Goal: Task Accomplishment & Management: Use online tool/utility

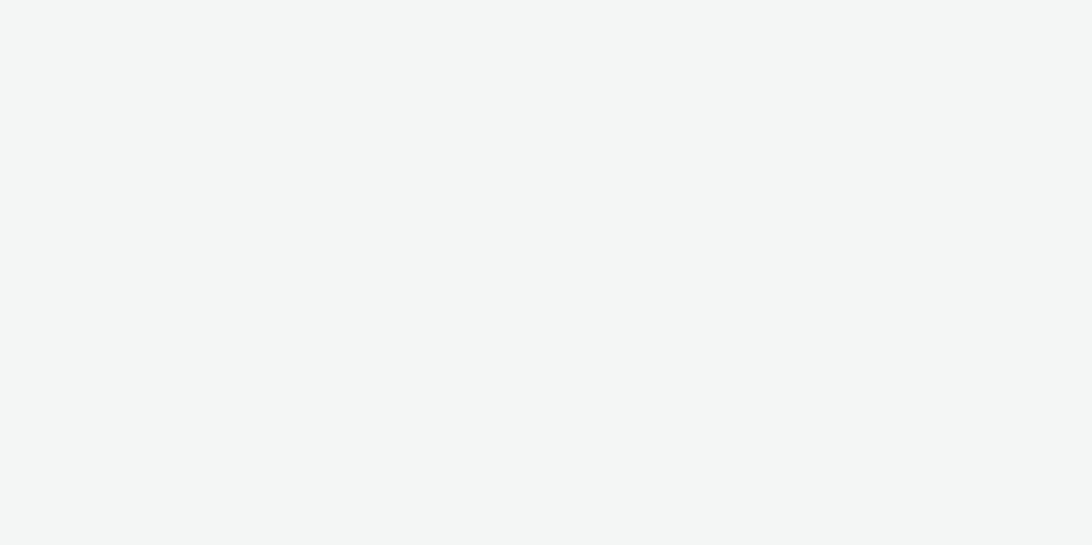
select select "d57a0b46-ef33-4938-977b-e6d07593e41f"
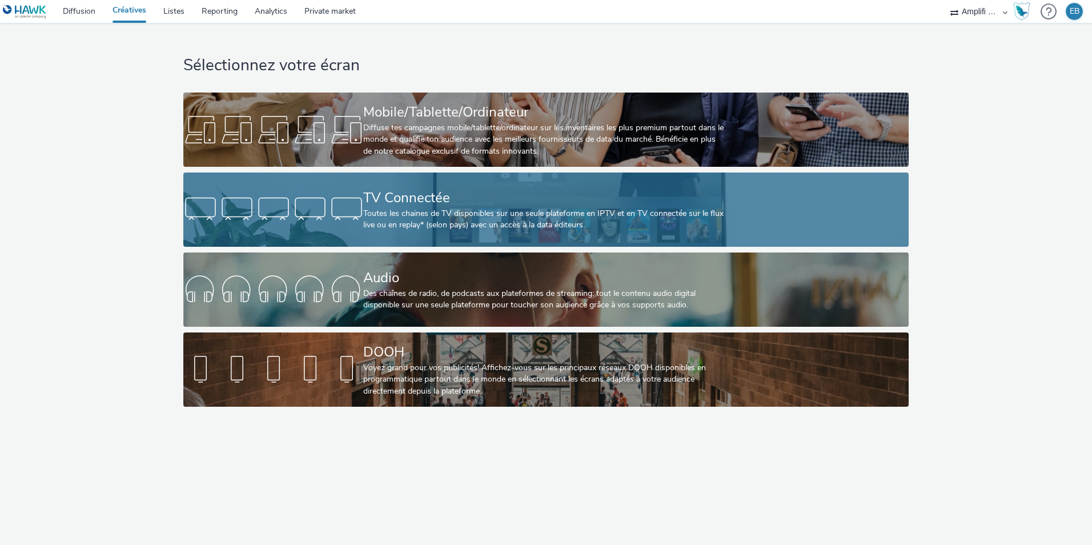
click at [434, 214] on div "Toutes les chaines de TV disponibles sur une seule plateforme en IPTV et en TV …" at bounding box center [543, 219] width 360 height 23
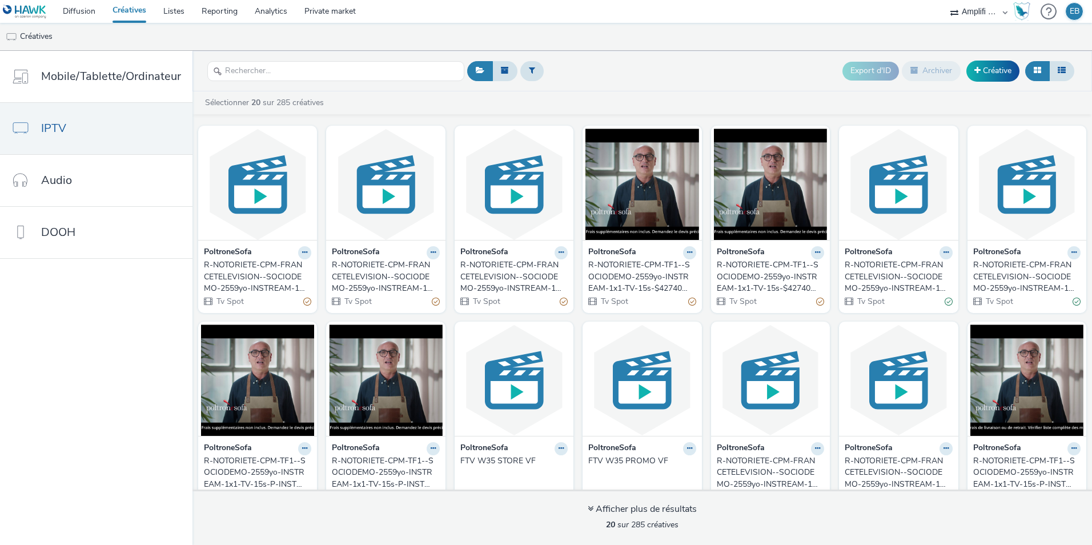
click at [294, 284] on div "R-NOTORIETE-CPM-FRANCETELEVISION--SOCIODEMO-2559yo-INSTREAM-1x1-TV-15s-$4274040…" at bounding box center [255, 276] width 103 height 35
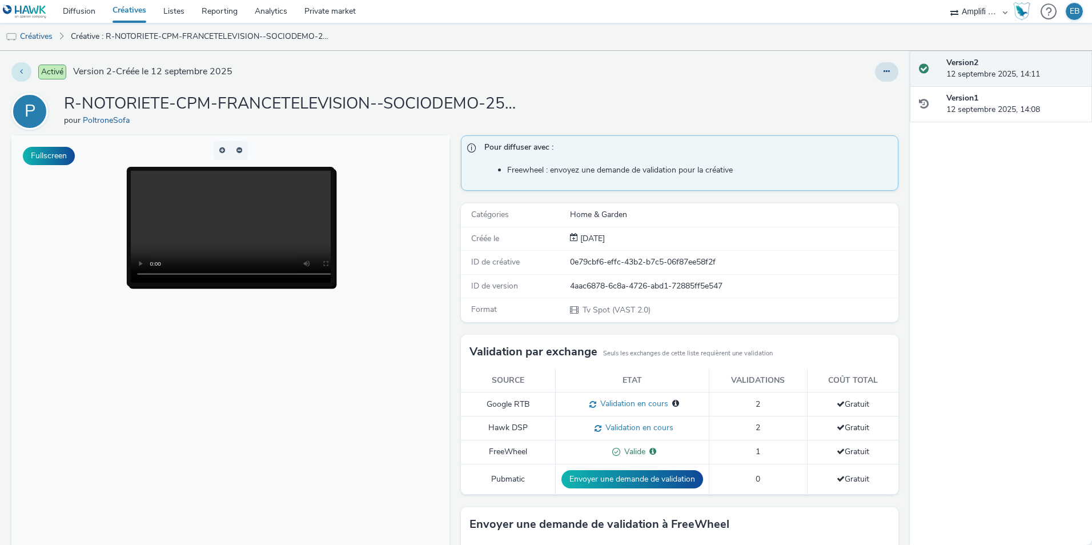
click at [24, 72] on button at bounding box center [21, 71] width 20 height 19
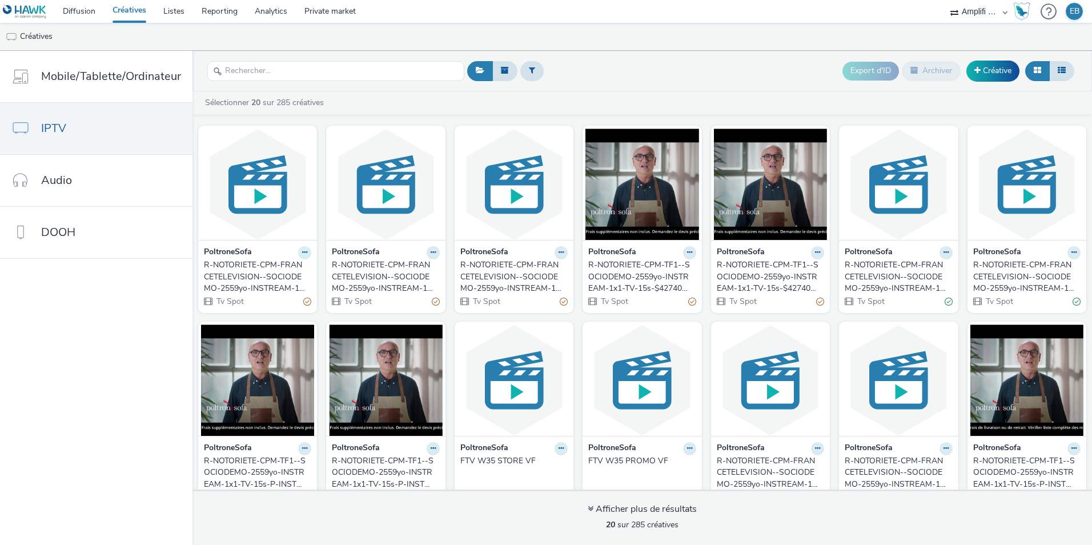
click at [300, 256] on button at bounding box center [304, 252] width 13 height 13
click at [294, 262] on link "Modifier" at bounding box center [269, 272] width 86 height 23
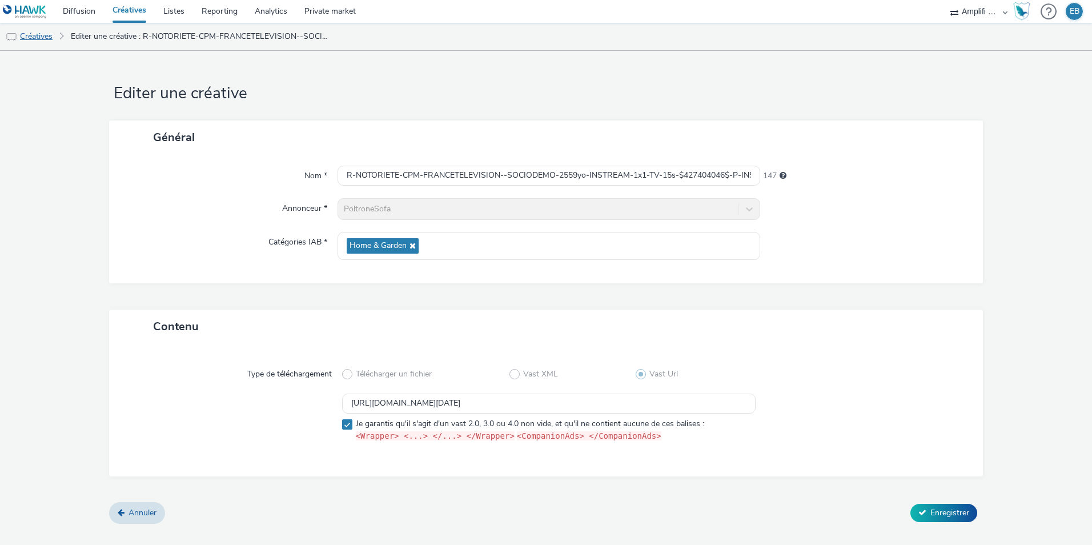
click at [36, 38] on link "Créatives" at bounding box center [29, 36] width 58 height 27
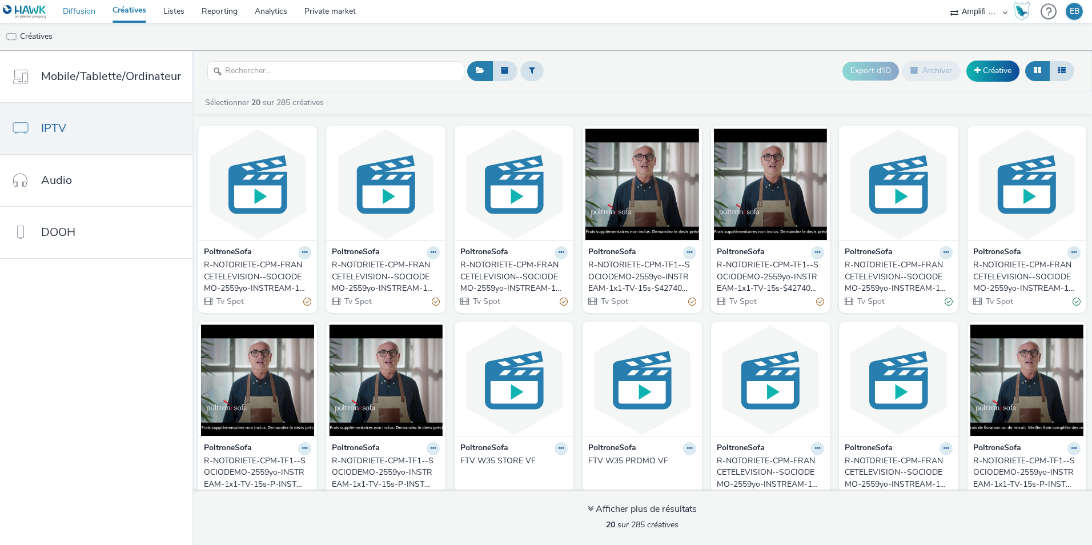
click at [83, 13] on link "Diffusion" at bounding box center [79, 11] width 50 height 23
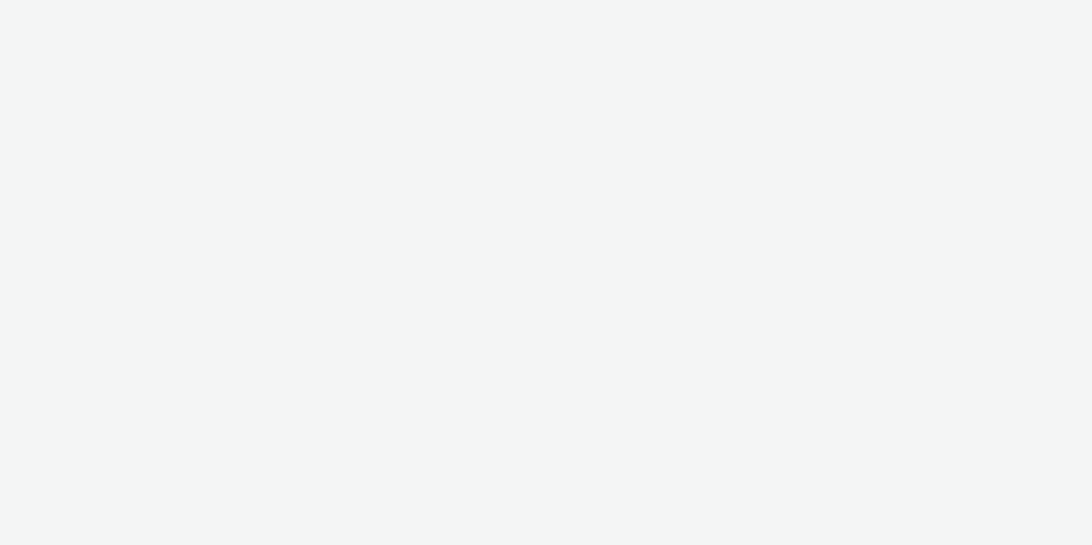
select select "d57a0b46-ef33-4938-977b-e6d07593e41f"
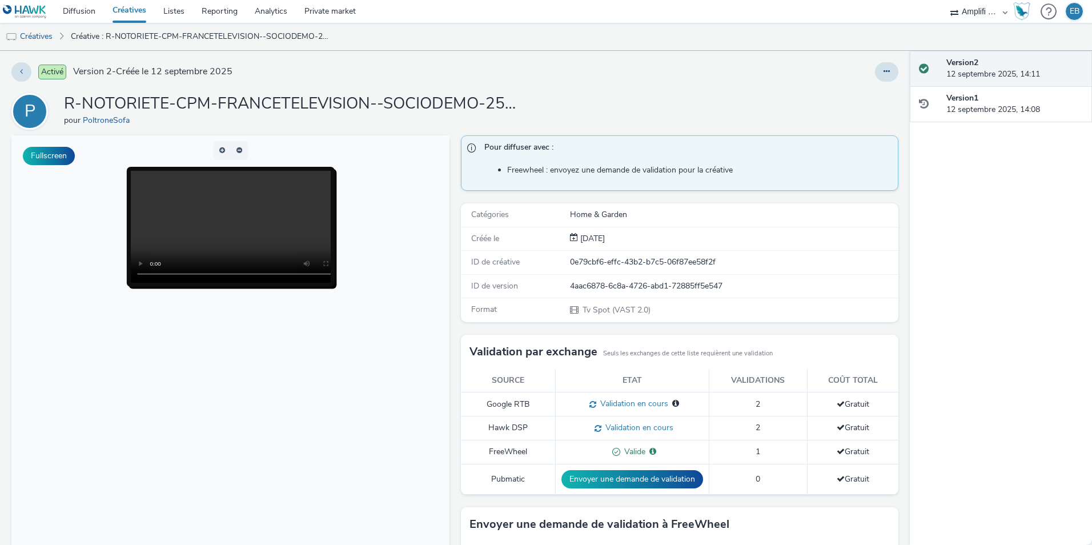
click at [507, 104] on h1 "R-NOTORIETE-CPM-FRANCETELEVISION--SOCIODEMO-2559yo-INSTREAM-1x1-TV-15s-$4274040…" at bounding box center [292, 104] width 457 height 22
click at [510, 106] on h1 "R-NOTORIETE-CPM-FRANCETELEVISION--SOCIODEMO-2559yo-INSTREAM-1x1-TV-15s-$4274040…" at bounding box center [292, 104] width 457 height 22
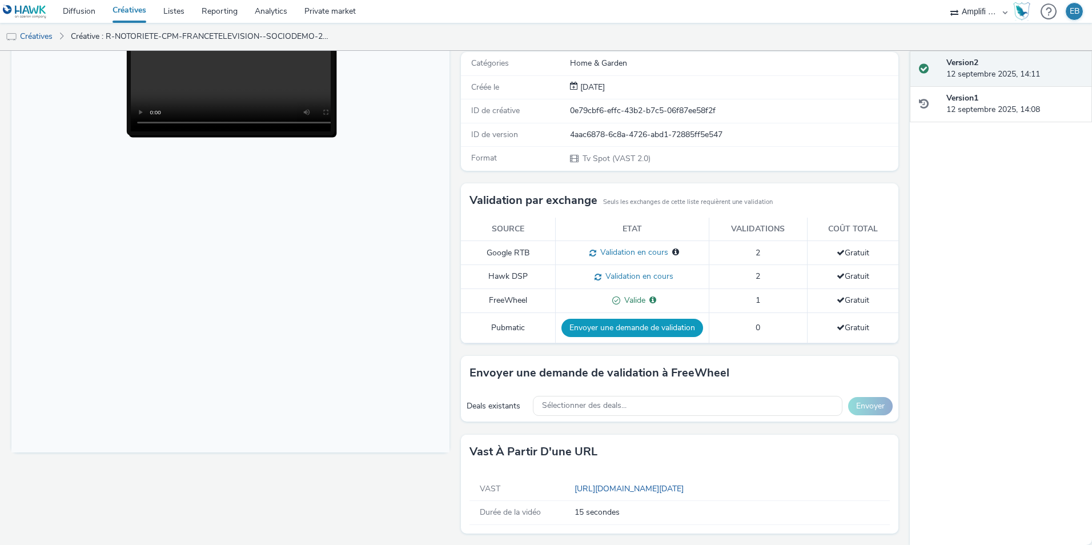
scroll to position [153, 0]
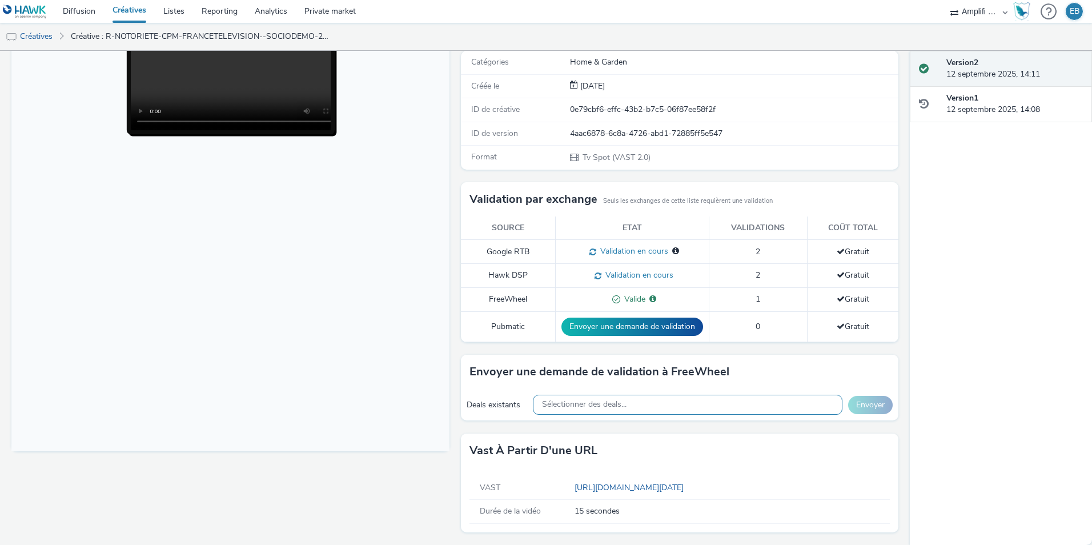
click at [620, 407] on span "Sélectionner des deals..." at bounding box center [584, 405] width 85 height 10
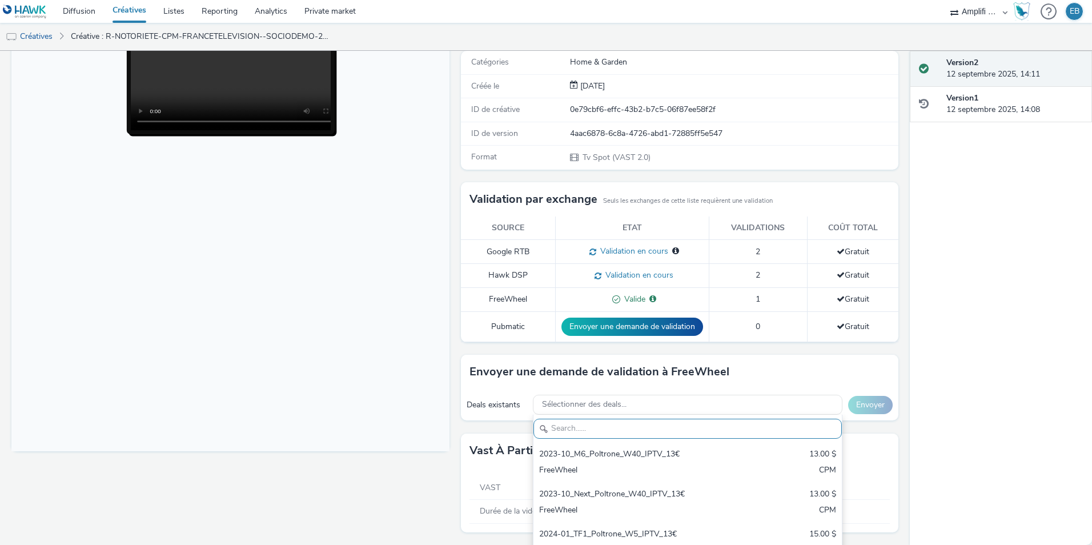
click at [379, 416] on body at bounding box center [230, 217] width 438 height 468
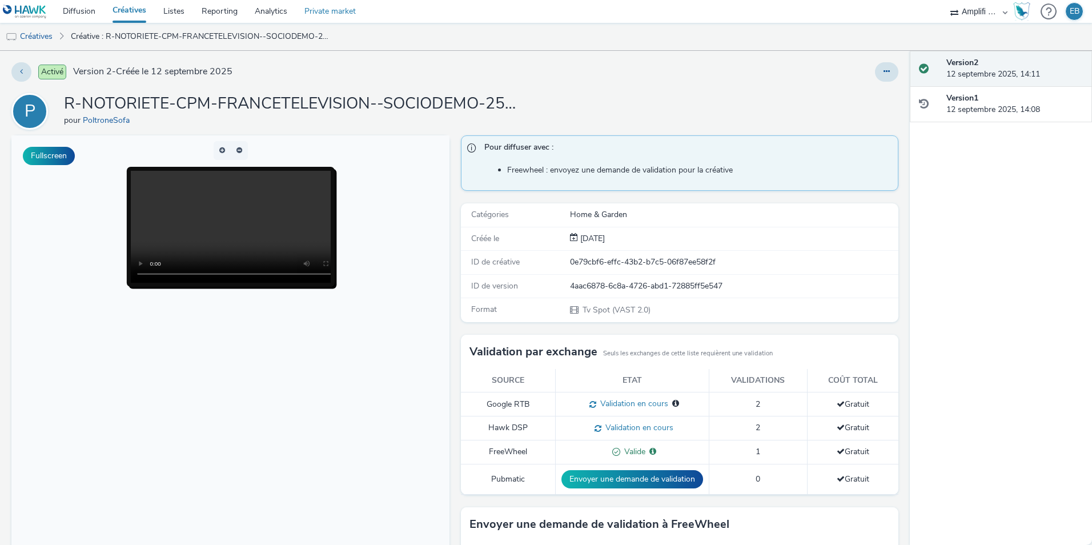
scroll to position [153, 0]
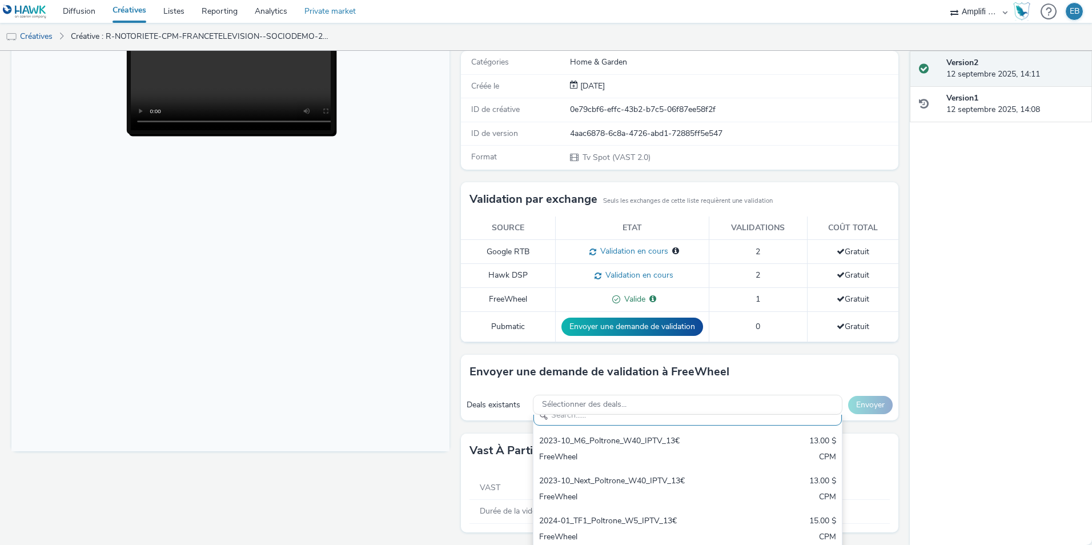
click at [321, 14] on link "Private market" at bounding box center [330, 11] width 69 height 23
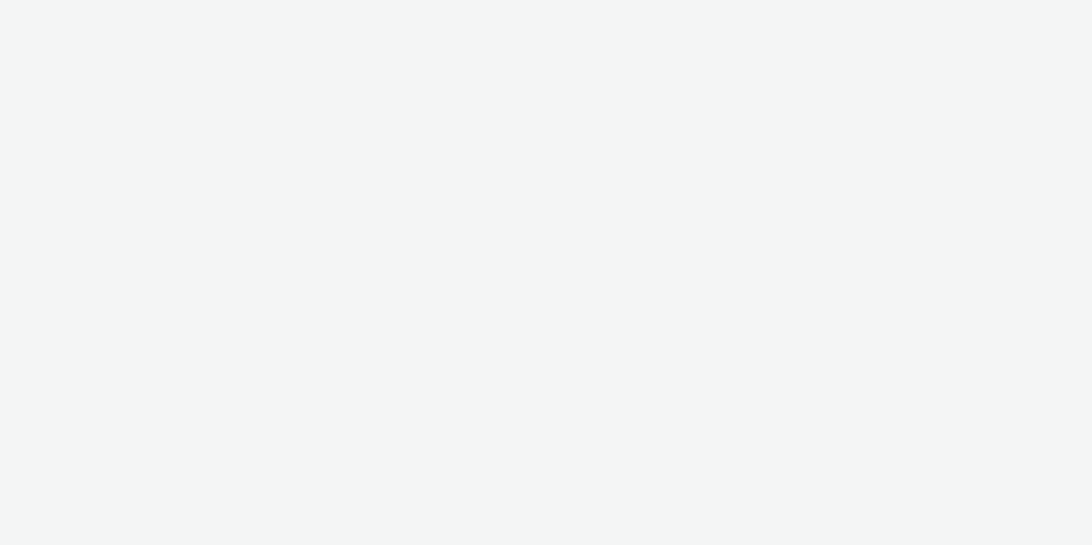
select select "d57a0b46-ef33-4938-977b-e6d07593e41f"
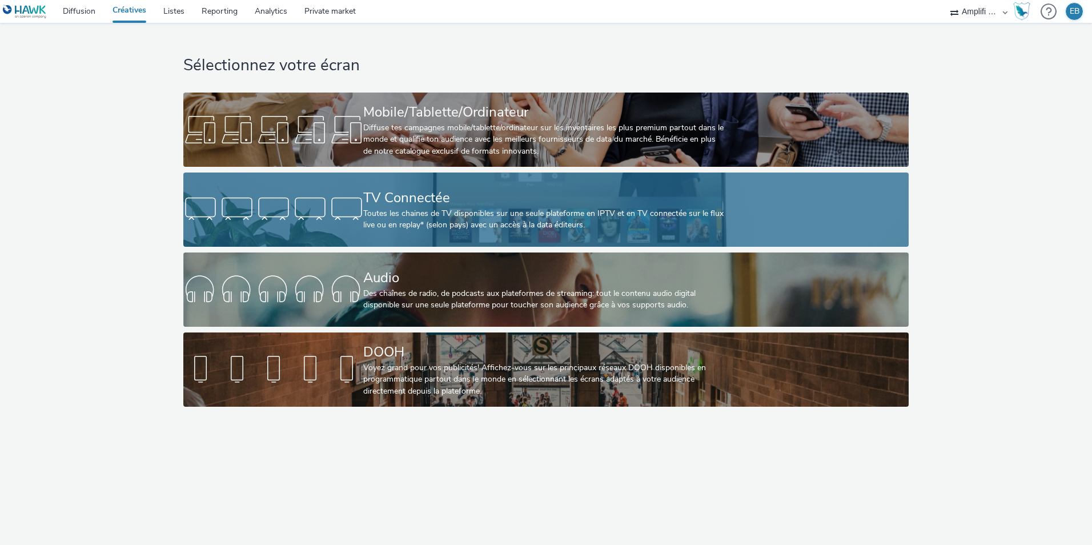
click at [330, 223] on div at bounding box center [273, 209] width 180 height 37
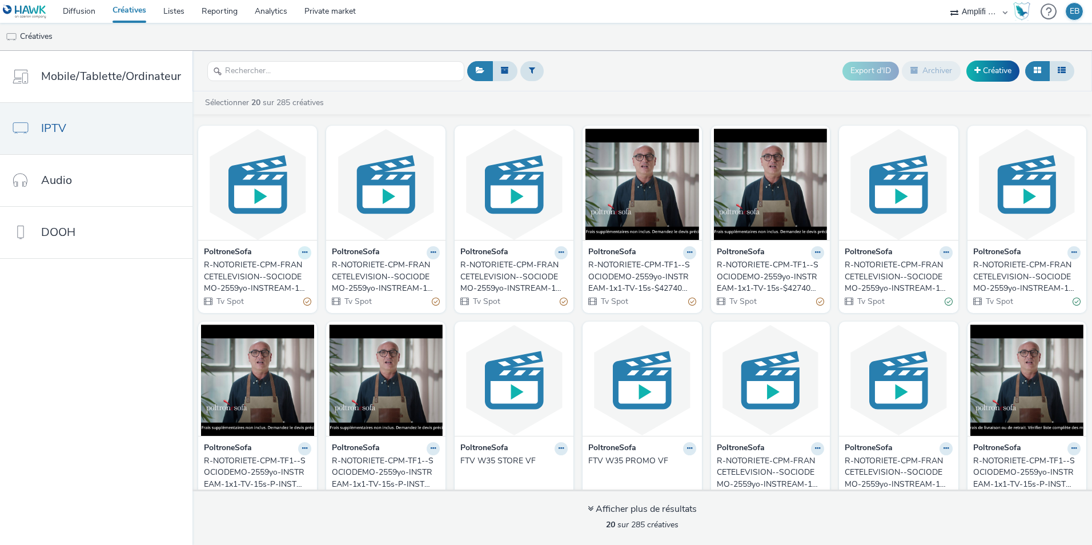
click at [303, 252] on icon at bounding box center [304, 252] width 5 height 7
click at [429, 257] on button at bounding box center [433, 252] width 13 height 13
click at [416, 276] on link "Modifier" at bounding box center [397, 272] width 86 height 23
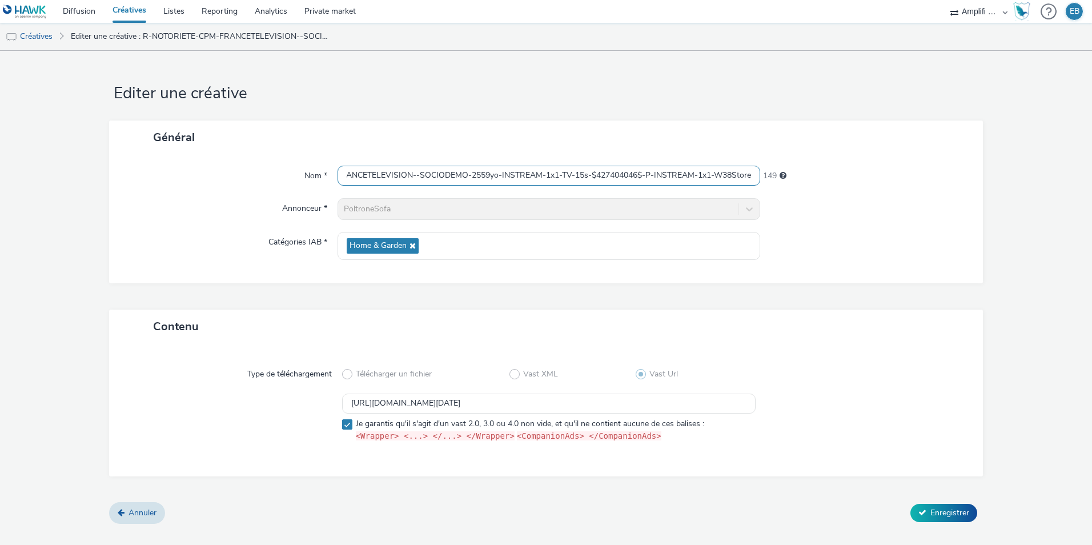
scroll to position [0, 91]
drag, startPoint x: 555, startPoint y: 174, endPoint x: 752, endPoint y: 174, distance: 197.1
click at [752, 174] on input "R-NOTORIETE-CPM-FRANCETELEVISION--SOCIODEMO-2559yo-INSTREAM-1x1-TV-15s-$4274040…" at bounding box center [549, 176] width 423 height 20
click at [143, 516] on span "Annuler" at bounding box center [143, 512] width 28 height 11
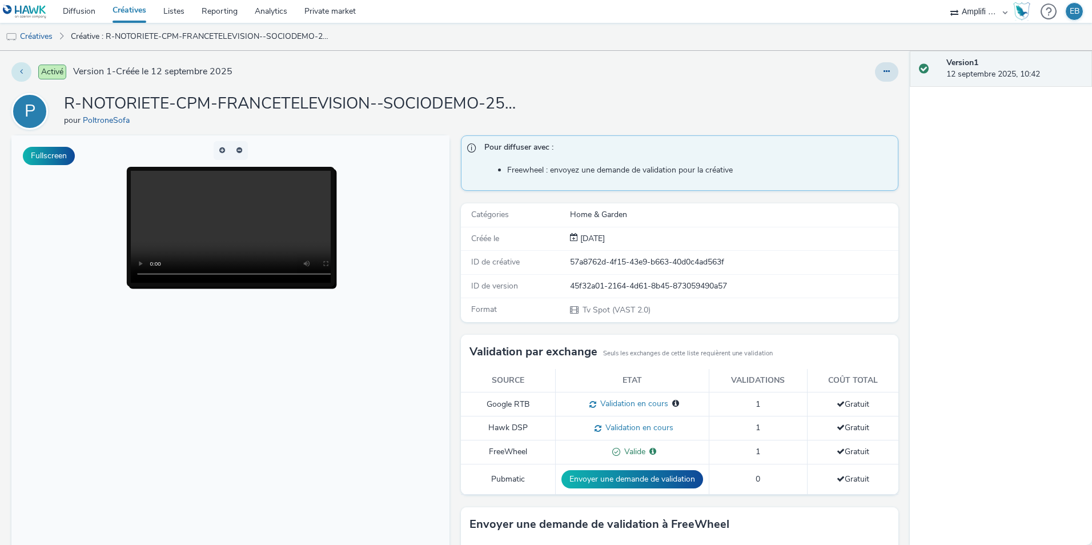
click at [29, 72] on button at bounding box center [21, 71] width 20 height 19
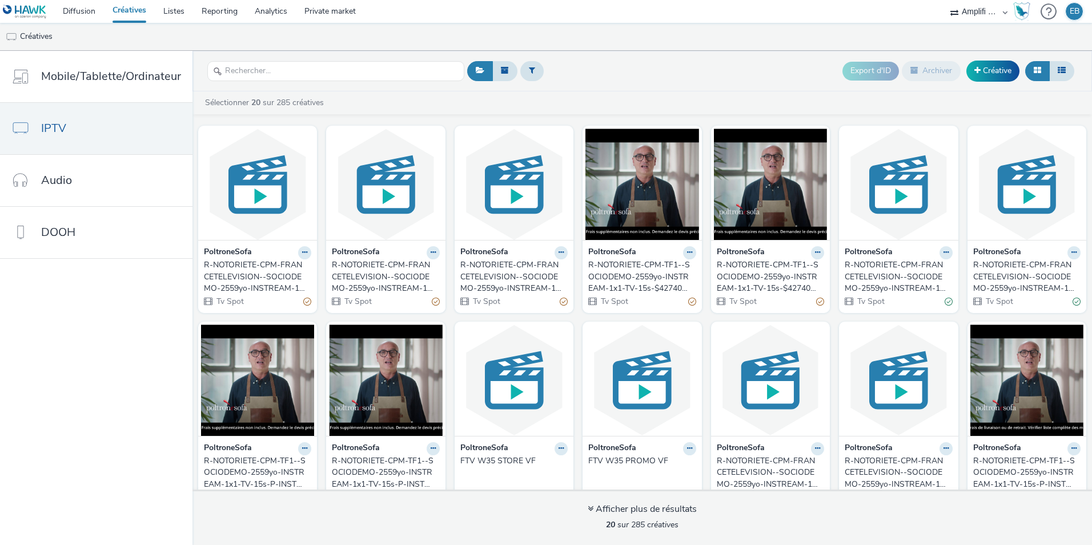
click at [546, 255] on div "PoltroneSofa" at bounding box center [513, 252] width 107 height 13
click at [559, 255] on icon at bounding box center [561, 252] width 5 height 7
click at [556, 276] on link "Modifier" at bounding box center [525, 272] width 86 height 23
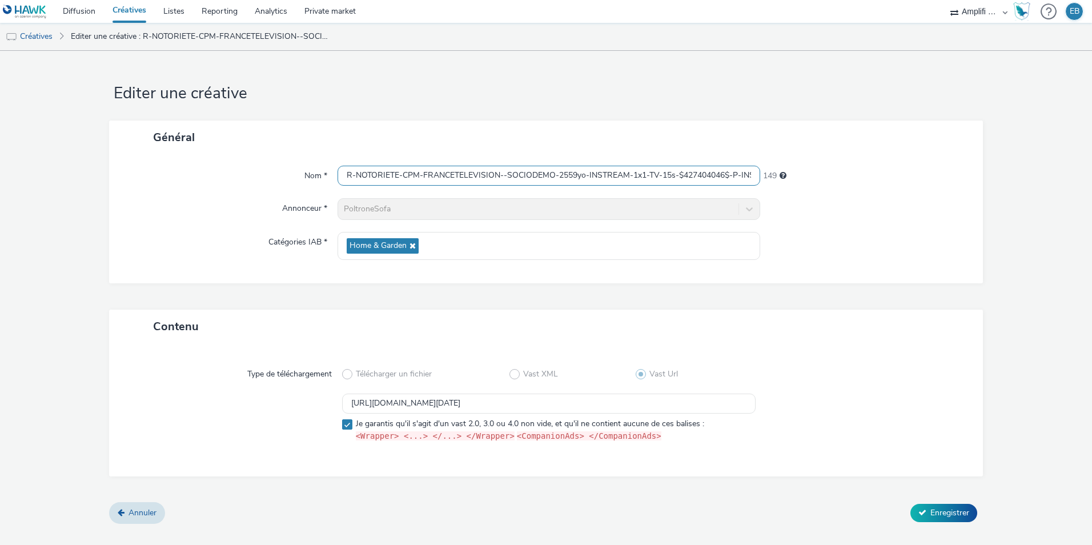
scroll to position [0, 95]
drag, startPoint x: 584, startPoint y: 170, endPoint x: 768, endPoint y: 171, distance: 184.0
click at [768, 171] on div "Nom * R-NOTORIETE-CPM-FRANCETELEVISION--SOCIODEMO-2559yo-INSTREAM-1x1-TV-15s-$4…" at bounding box center [546, 176] width 851 height 21
click at [44, 39] on link "Créatives" at bounding box center [29, 36] width 58 height 27
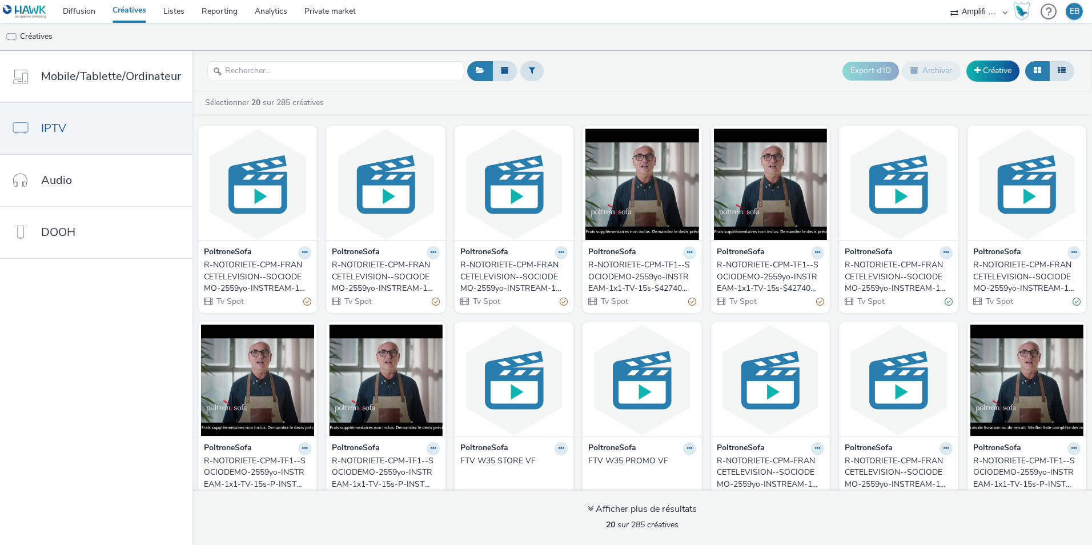
click at [684, 257] on button at bounding box center [689, 252] width 13 height 13
click at [674, 270] on link "Modifier" at bounding box center [654, 272] width 86 height 23
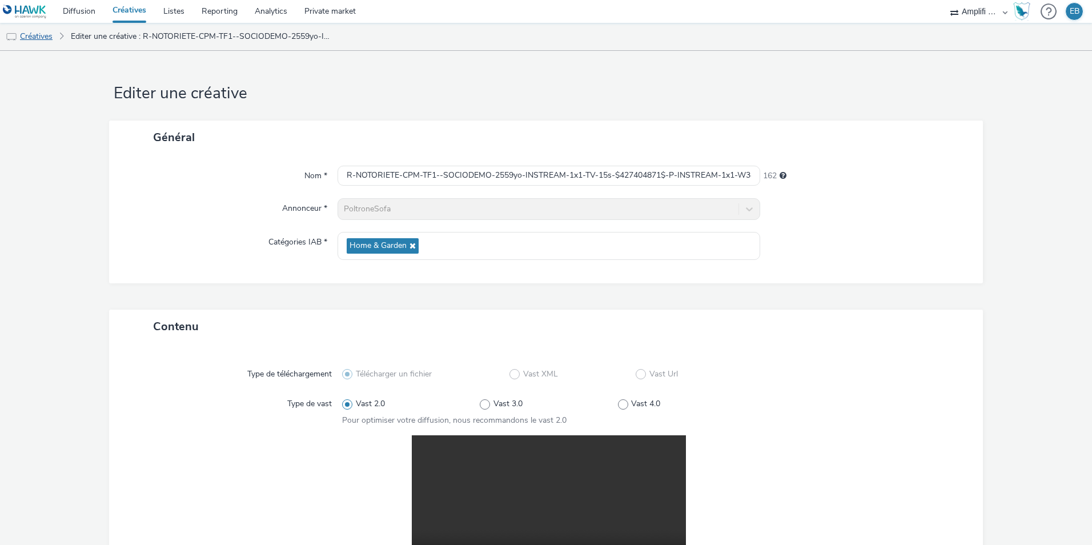
click at [45, 39] on link "Créatives" at bounding box center [29, 36] width 58 height 27
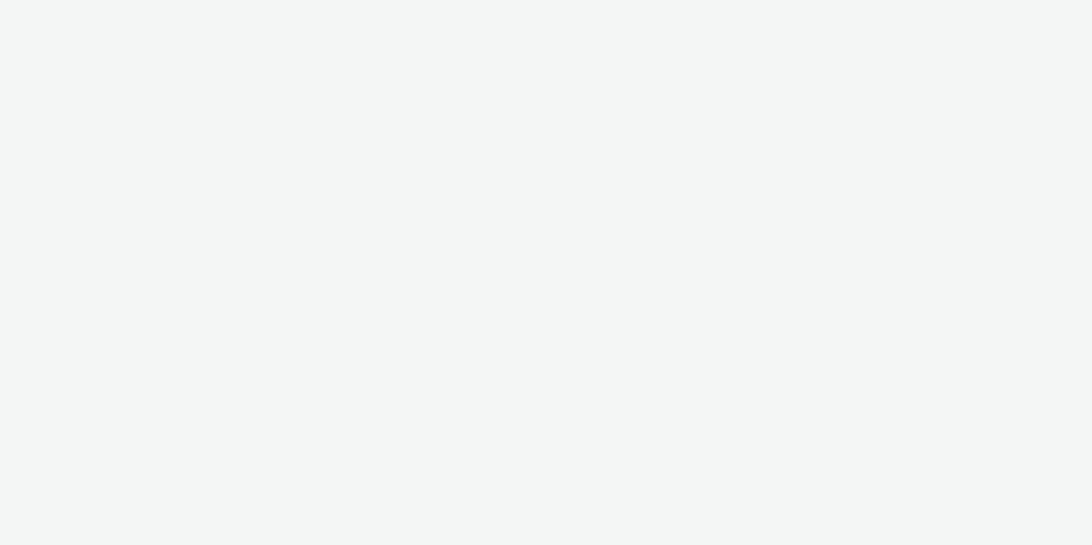
select select "d57a0b46-ef33-4938-977b-e6d07593e41f"
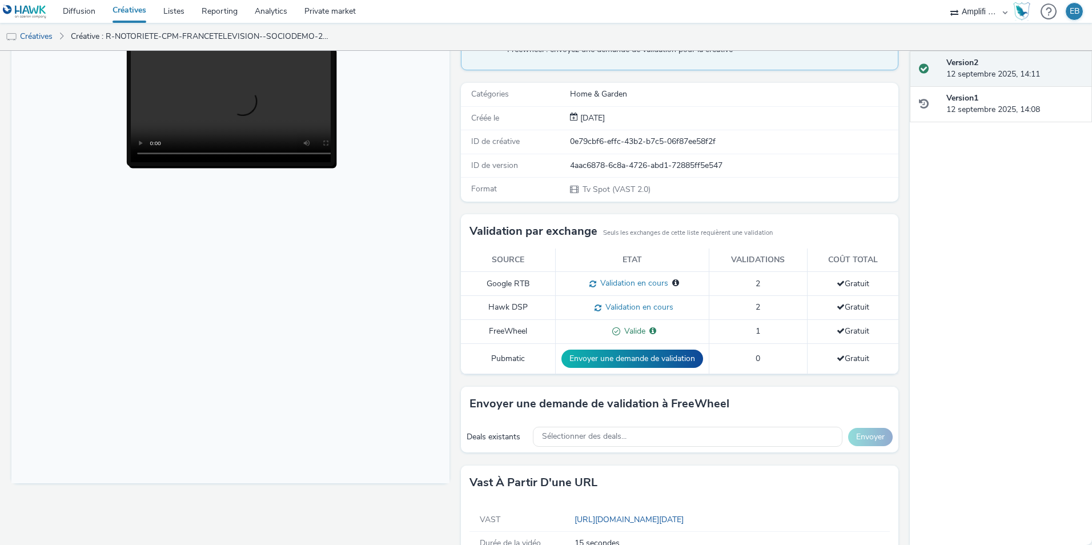
scroll to position [153, 0]
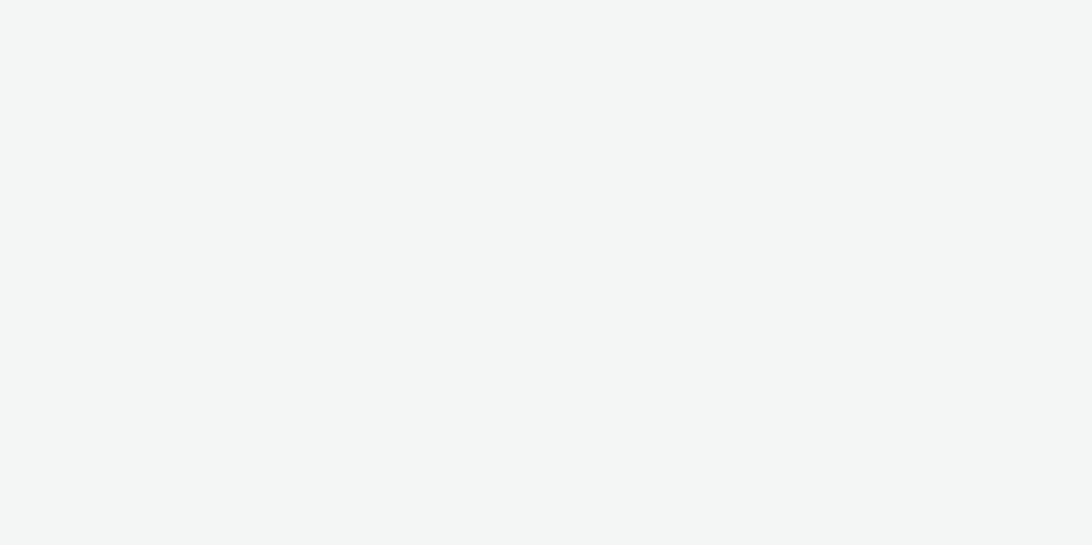
select select "d57a0b46-ef33-4938-977b-e6d07593e41f"
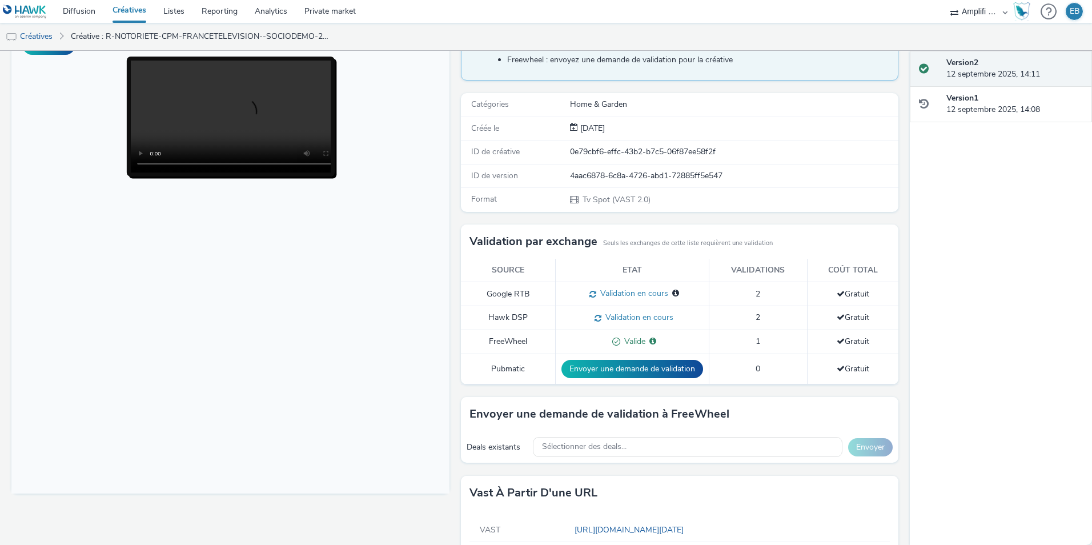
scroll to position [114, 0]
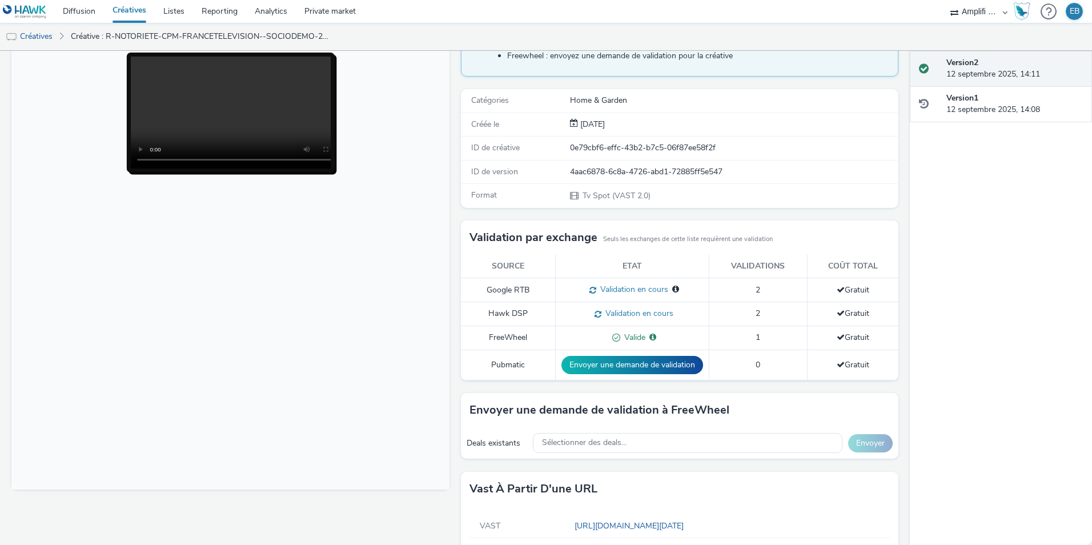
click at [660, 174] on div "4aac6878-6c8a-4726-abd1-72885ff5e547" at bounding box center [733, 171] width 327 height 11
click at [655, 149] on div "0e79cbf6-effc-43b2-b7c5-06f87ee58f2f" at bounding box center [733, 147] width 327 height 11
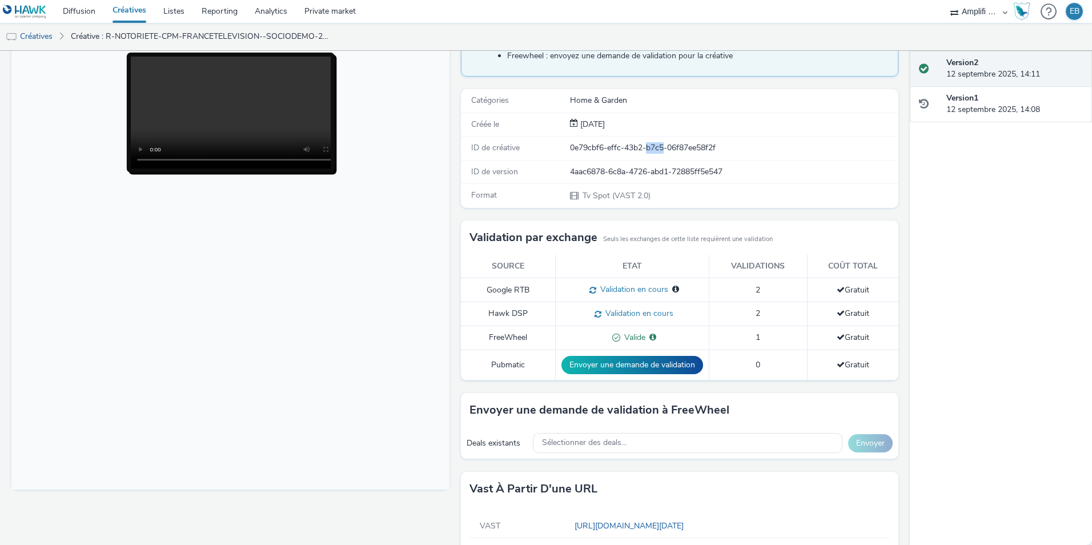
click at [655, 149] on div "0e79cbf6-effc-43b2-b7c5-06f87ee58f2f" at bounding box center [733, 147] width 327 height 11
drag, startPoint x: 655, startPoint y: 149, endPoint x: 650, endPoint y: 160, distance: 12.0
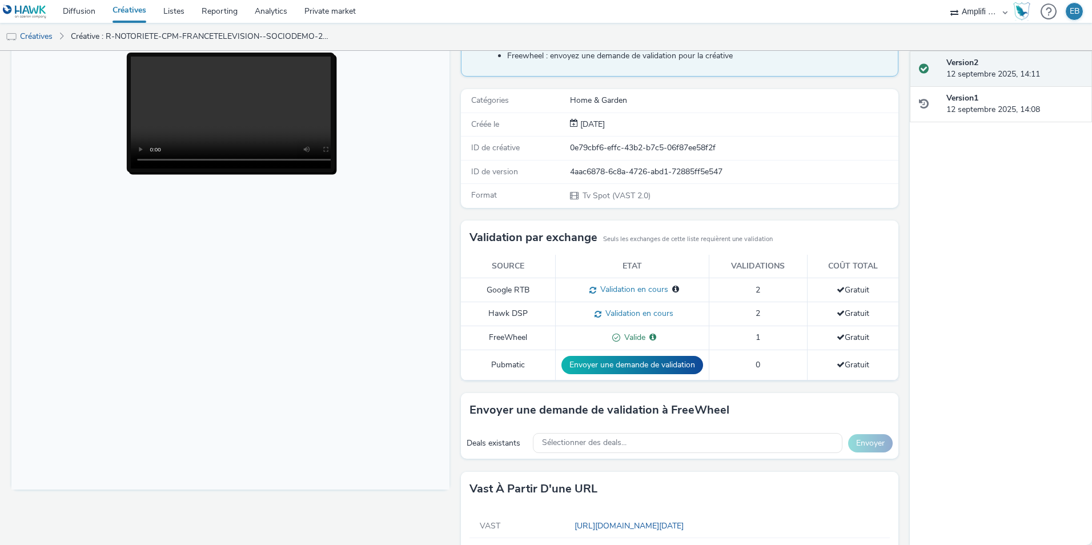
click at [650, 161] on div "ID de version 4aac6878-6c8a-4726-abd1-72885ff5e547" at bounding box center [680, 172] width 438 height 23
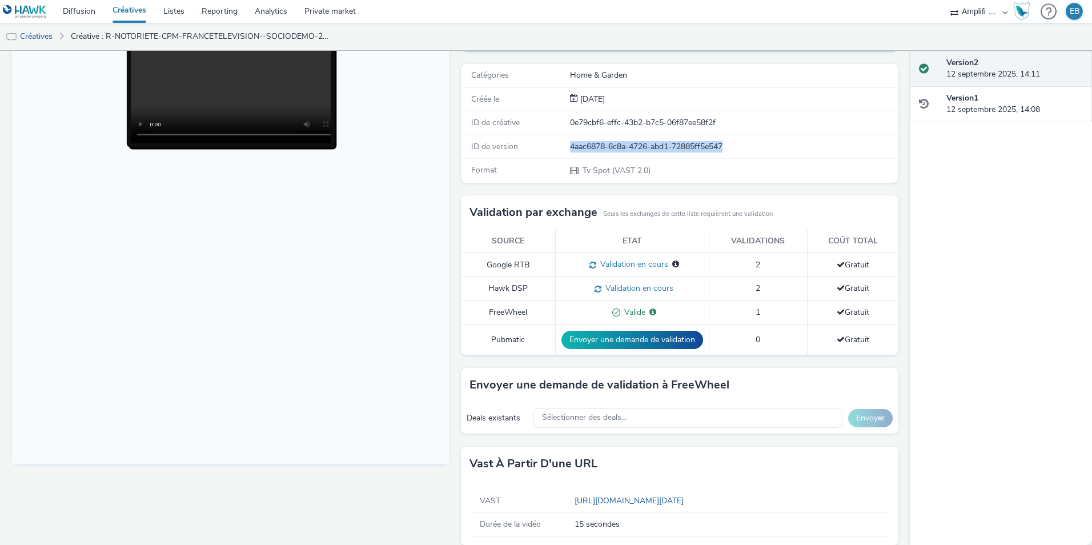
scroll to position [153, 0]
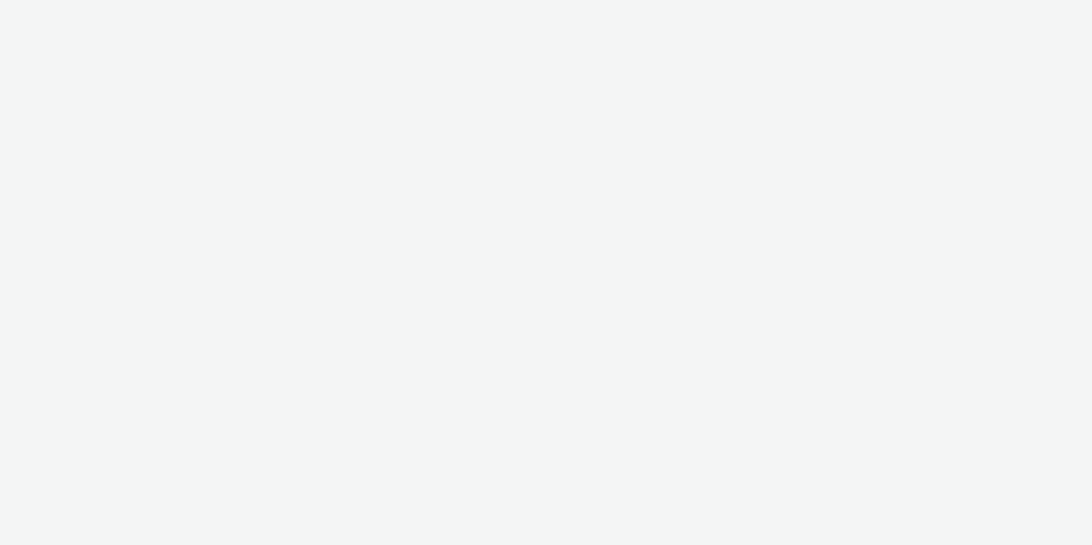
select select "d57a0b46-ef33-4938-977b-e6d07593e41f"
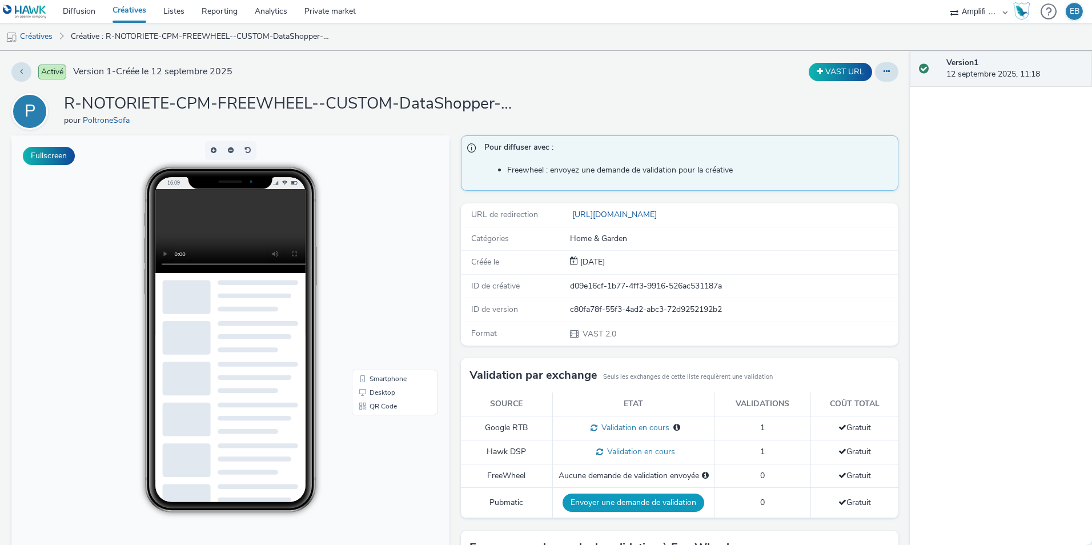
click at [606, 496] on button "Envoyer une demande de validation" at bounding box center [634, 503] width 142 height 18
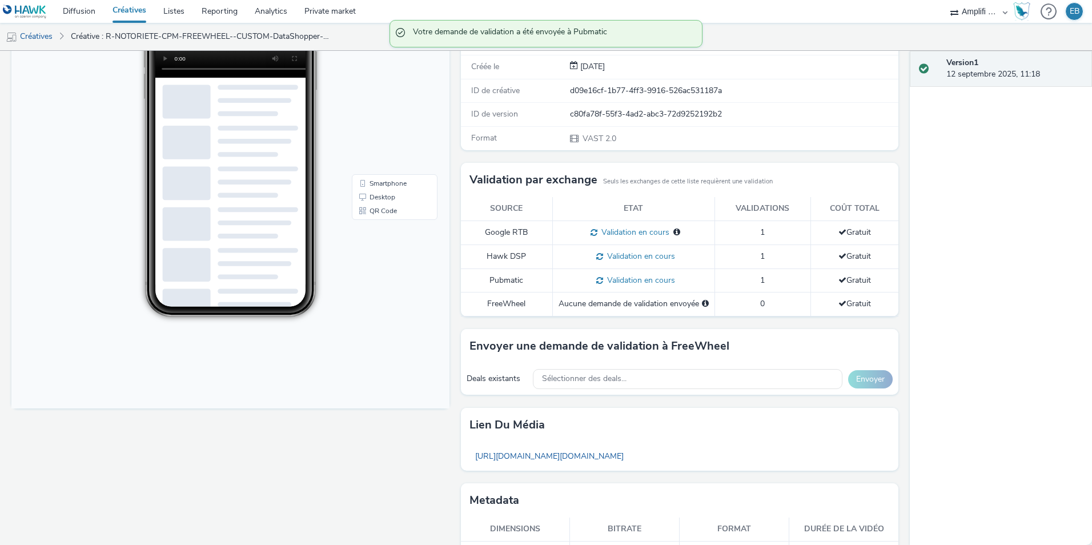
scroll to position [229, 0]
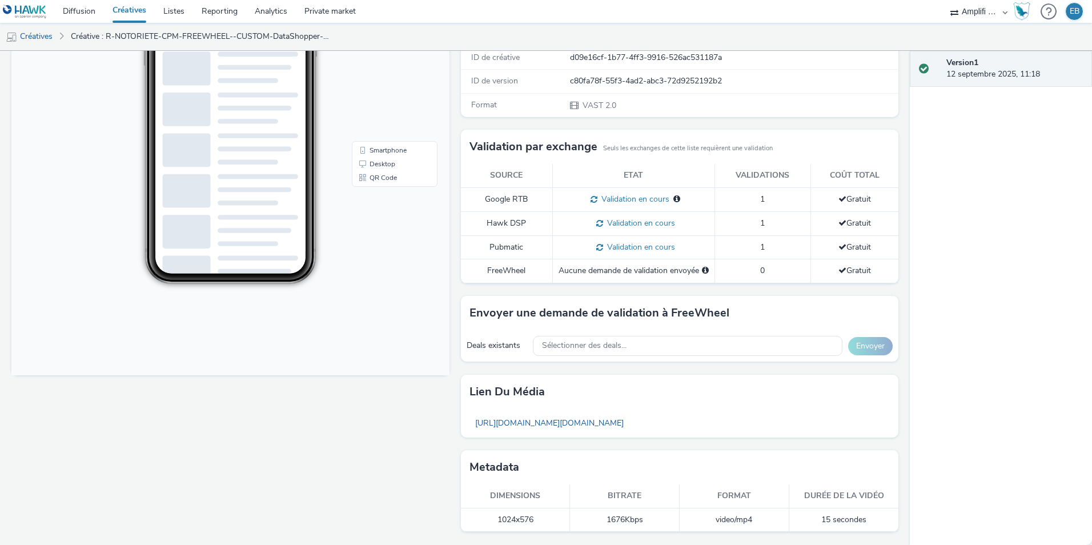
click at [632, 263] on td "Aucune demande de validation envoyée" at bounding box center [633, 270] width 162 height 23
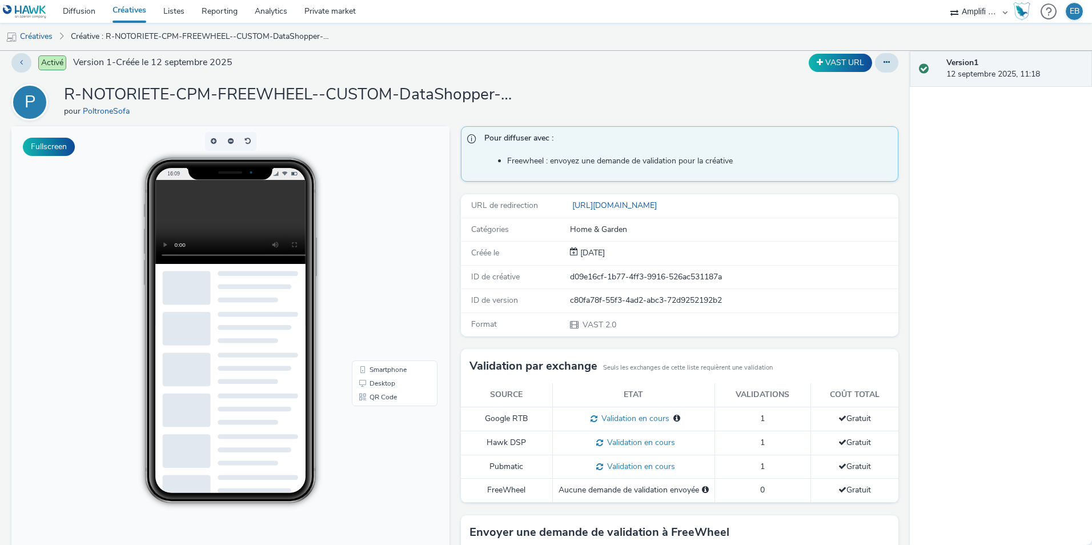
scroll to position [0, 0]
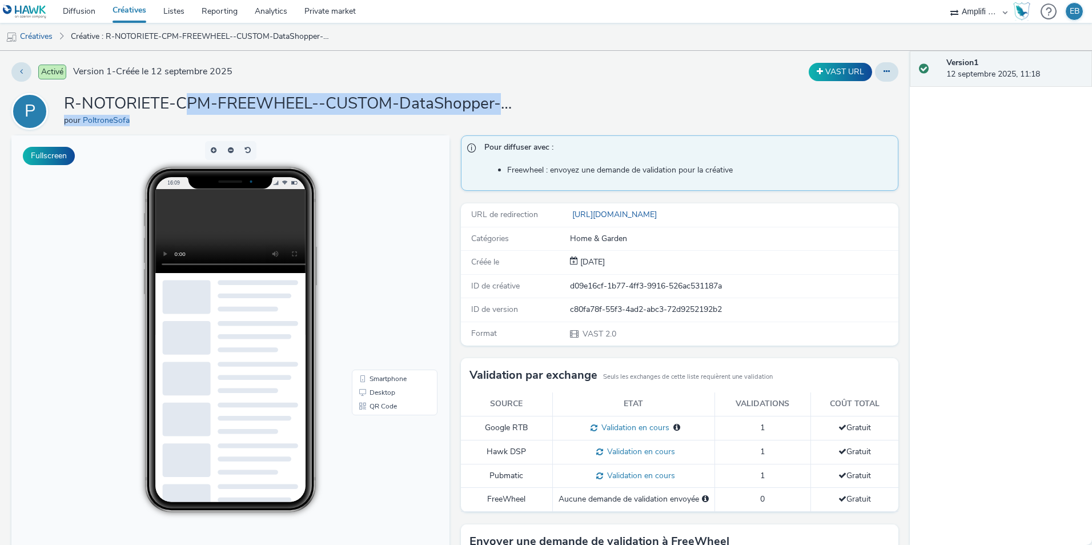
drag, startPoint x: 444, startPoint y: 121, endPoint x: 472, endPoint y: 113, distance: 29.1
click at [472, 113] on h1 "R-NOTORIETE-CPM-FREEWHEEL--CUSTOM-DataShopper-PREROLL-1x1-Multidevice-15s-$4274…" at bounding box center [292, 104] width 457 height 22
drag, startPoint x: 472, startPoint y: 113, endPoint x: 427, endPoint y: 113, distance: 45.1
click at [427, 113] on h1 "R-NOTORIETE-CPM-FREEWHEEL--CUSTOM-DataShopper-PREROLL-1x1-Multidevice-15s-$4274…" at bounding box center [292, 104] width 457 height 22
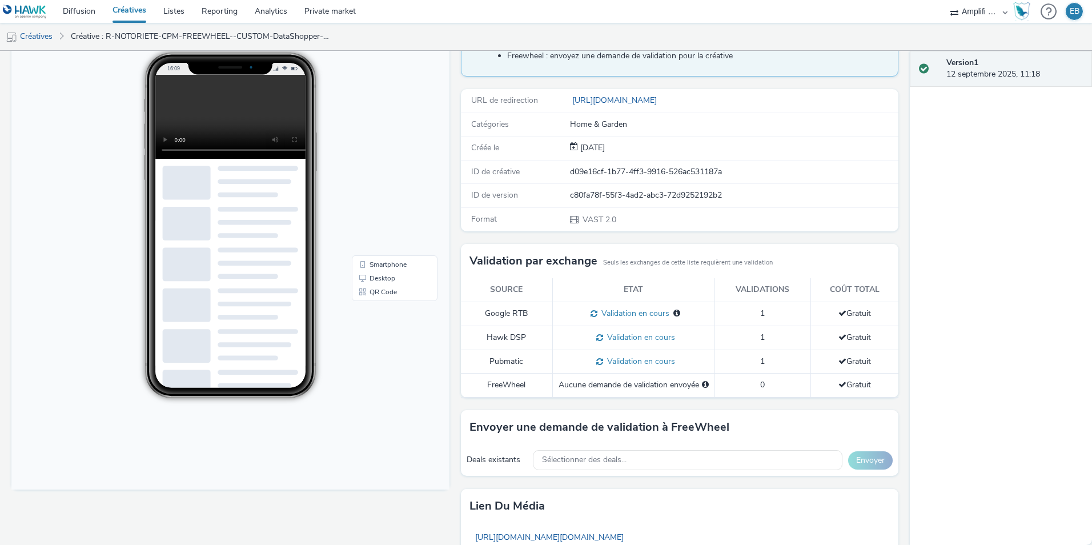
scroll to position [229, 0]
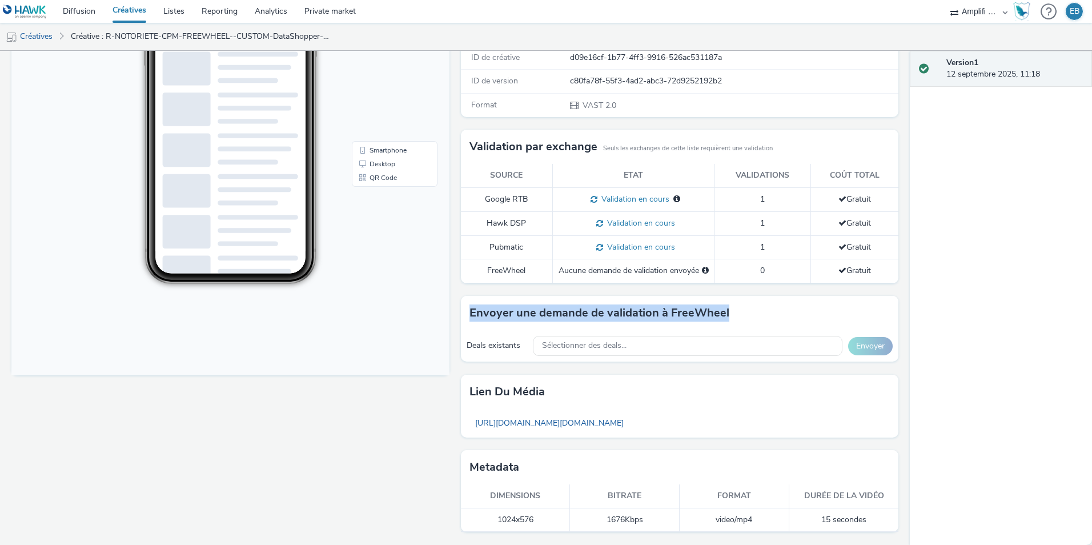
drag, startPoint x: 757, startPoint y: 323, endPoint x: 464, endPoint y: 308, distance: 292.8
click at [464, 308] on div "Envoyer une demande de validation à FreeWheel" at bounding box center [680, 313] width 438 height 34
click at [474, 318] on h3 "Envoyer une demande de validation à FreeWheel" at bounding box center [600, 312] width 260 height 17
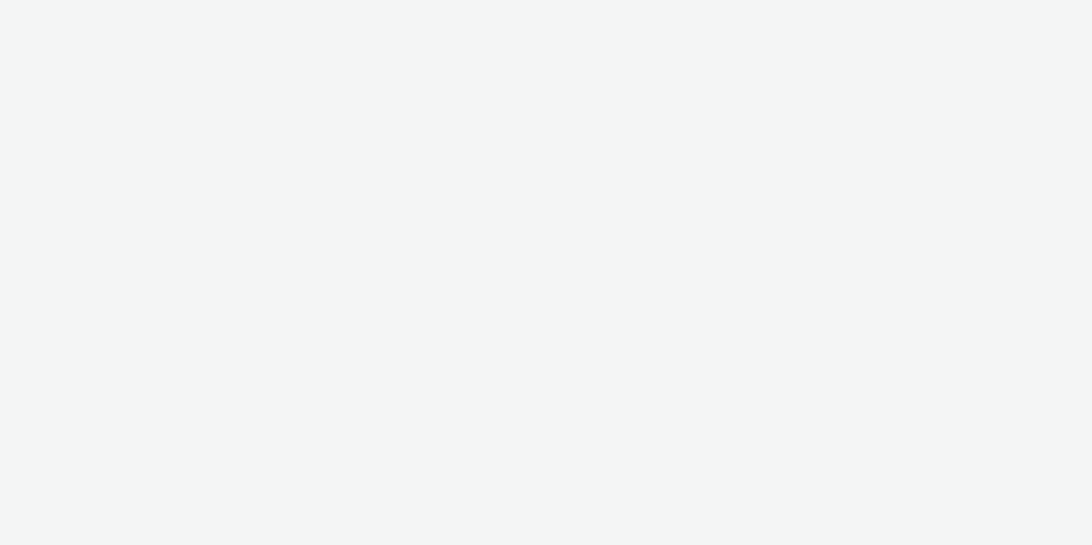
select select "d57a0b46-ef33-4938-977b-e6d07593e41f"
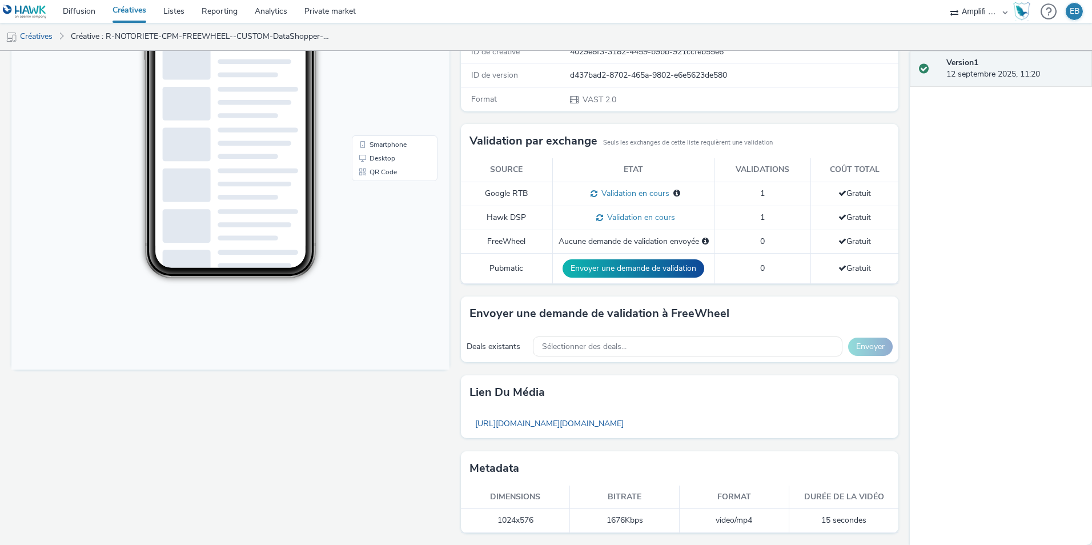
scroll to position [121, 0]
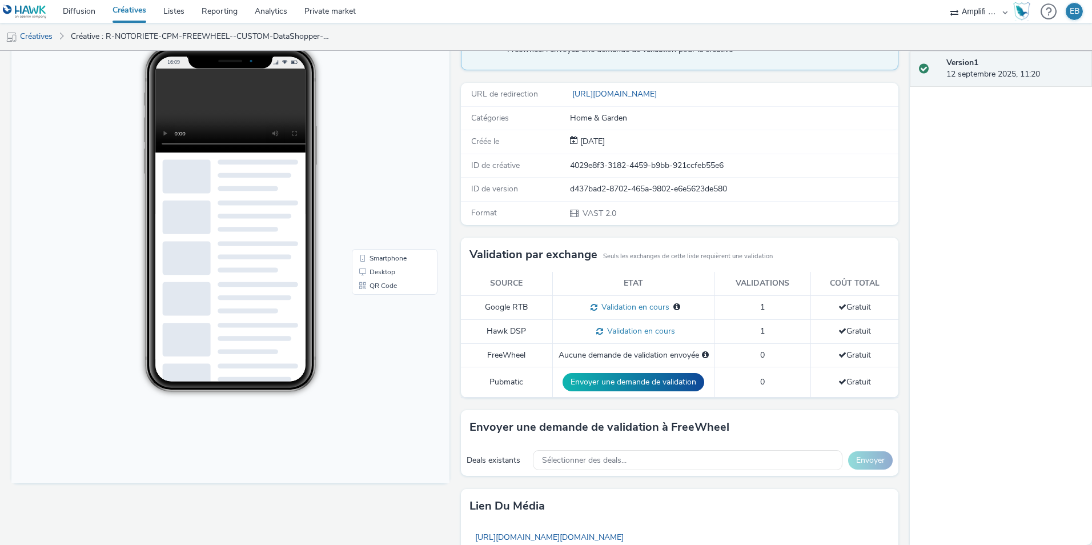
click at [563, 448] on div "Deals existants Sélectionner des deals... Envoyer" at bounding box center [680, 459] width 438 height 31
click at [566, 456] on span "Sélectionner des deals..." at bounding box center [584, 461] width 85 height 10
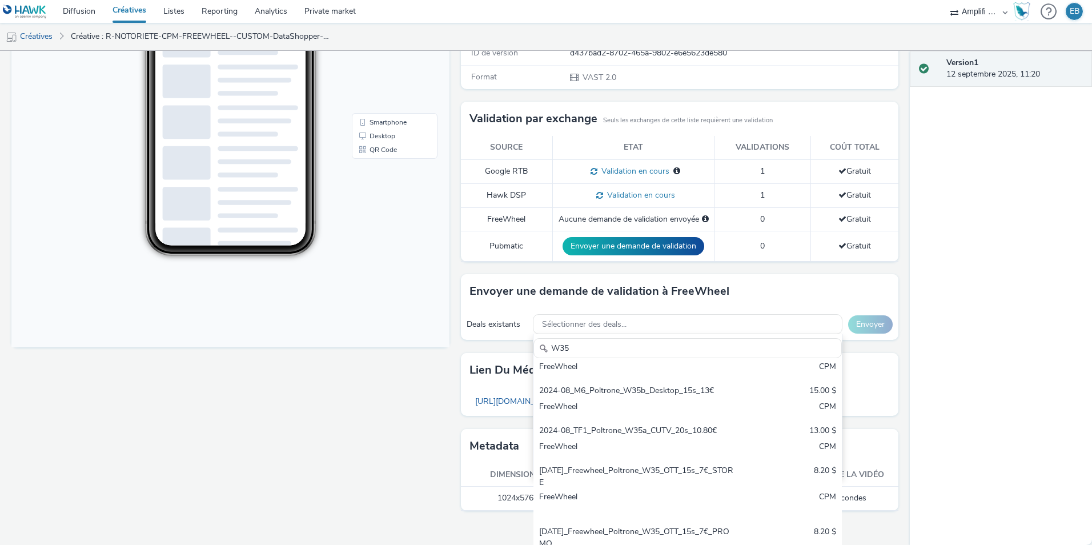
scroll to position [379, 0]
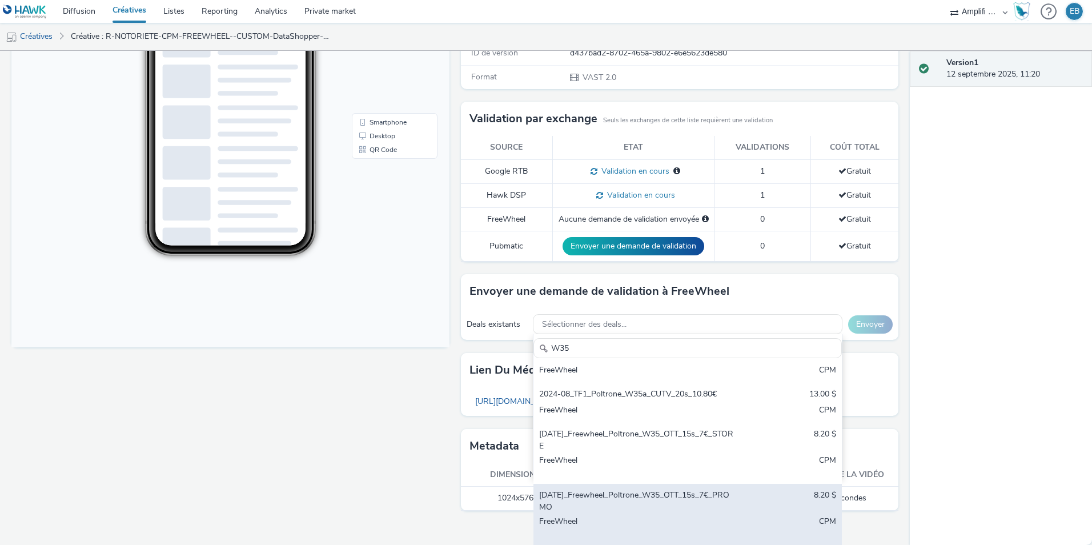
type input "W35"
click at [609, 509] on div "[DATE]_Freewheel_Poltrone_W35_OTT_15s_7€_PROMO" at bounding box center [637, 501] width 196 height 23
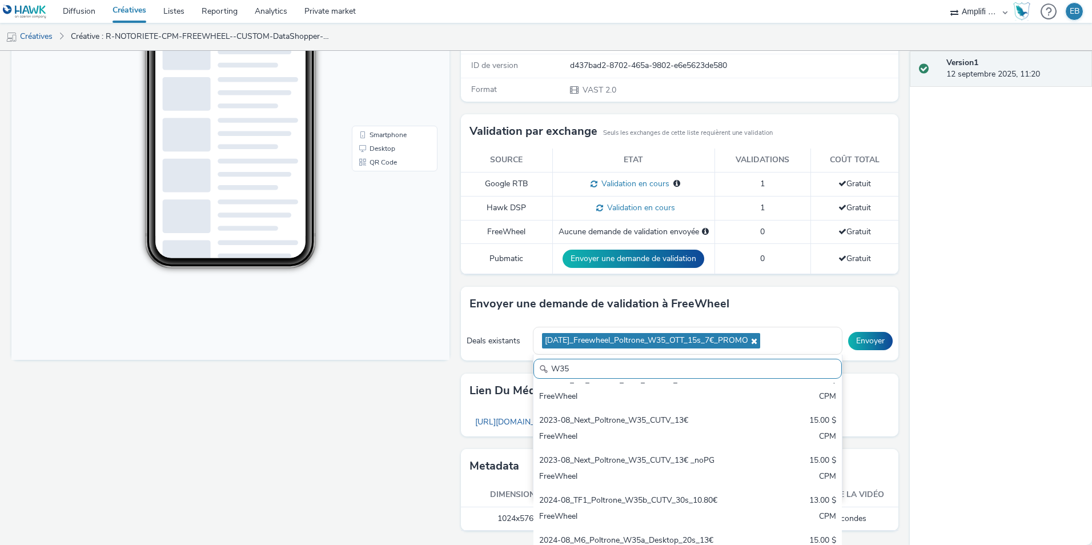
scroll to position [265, 0]
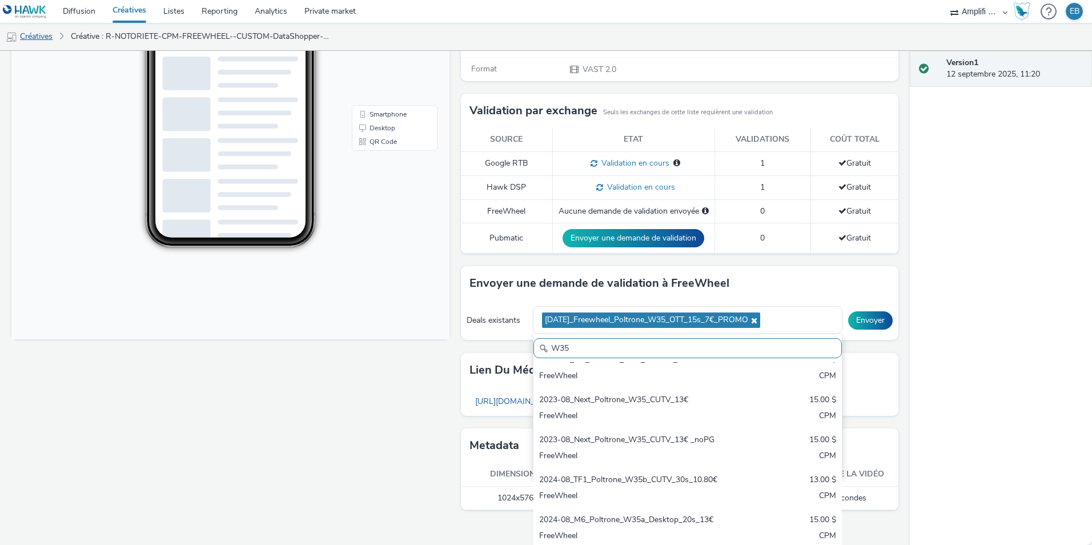
click at [46, 42] on link "Créatives" at bounding box center [29, 36] width 58 height 27
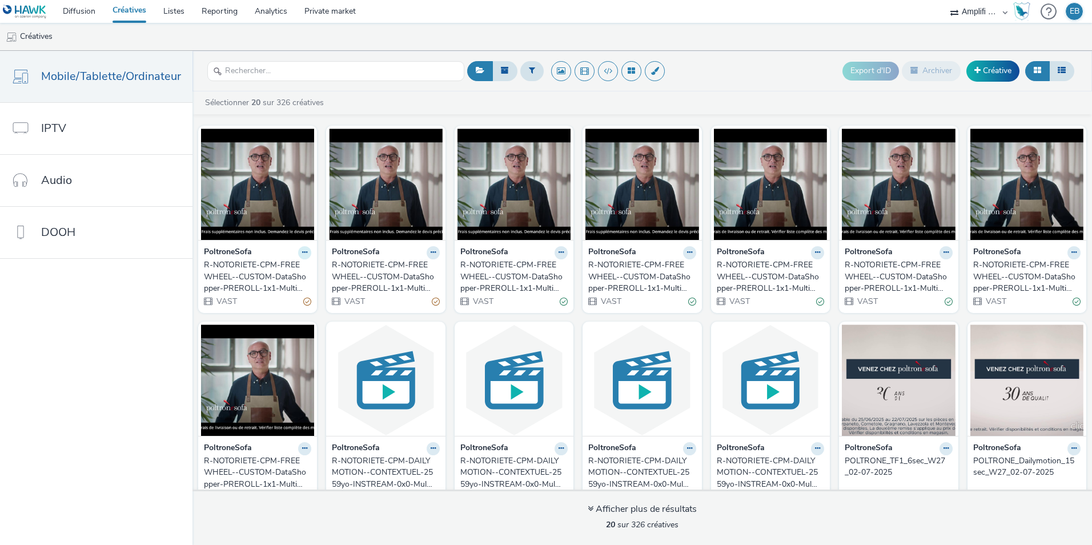
click at [306, 254] on button at bounding box center [304, 252] width 13 height 13
